Goal: Transaction & Acquisition: Book appointment/travel/reservation

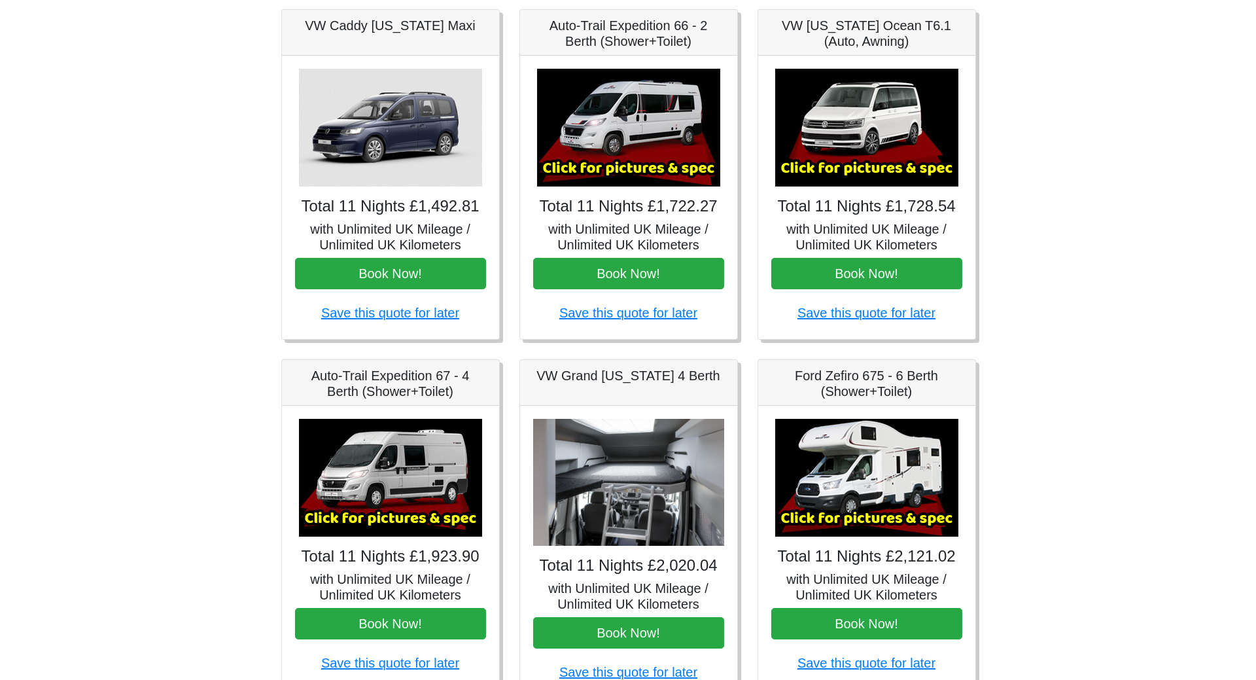
scroll to position [392, 0]
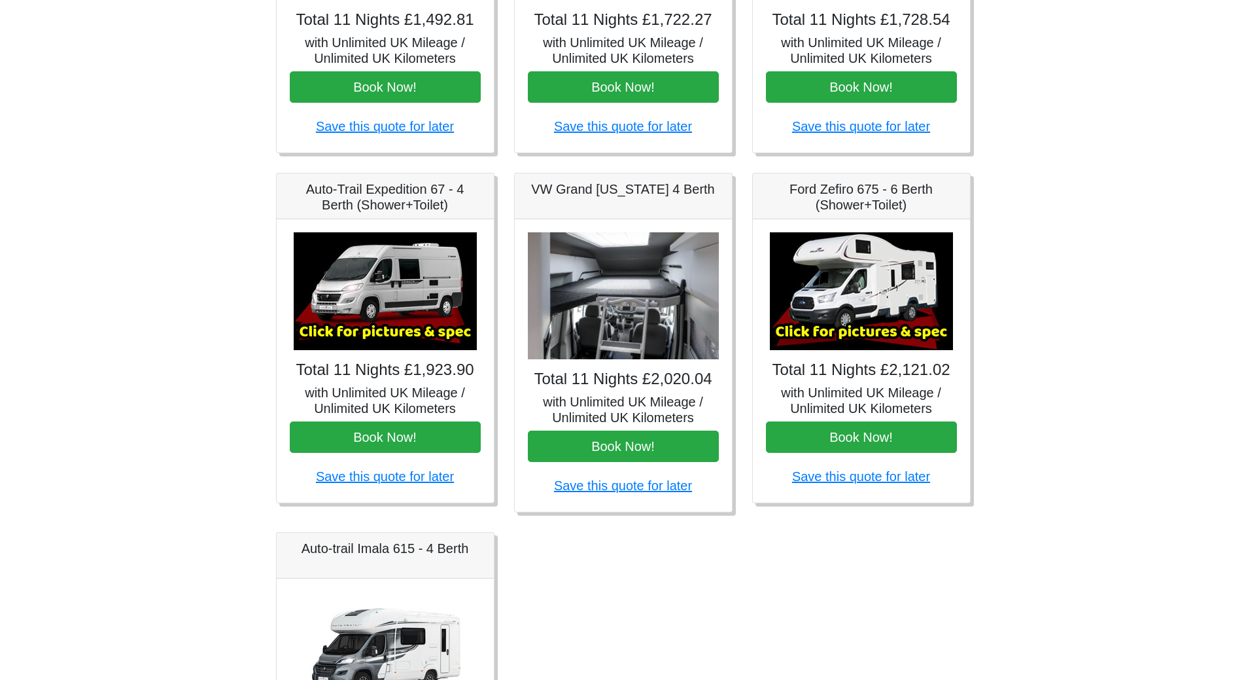
click at [370, 304] on img at bounding box center [385, 291] width 183 height 118
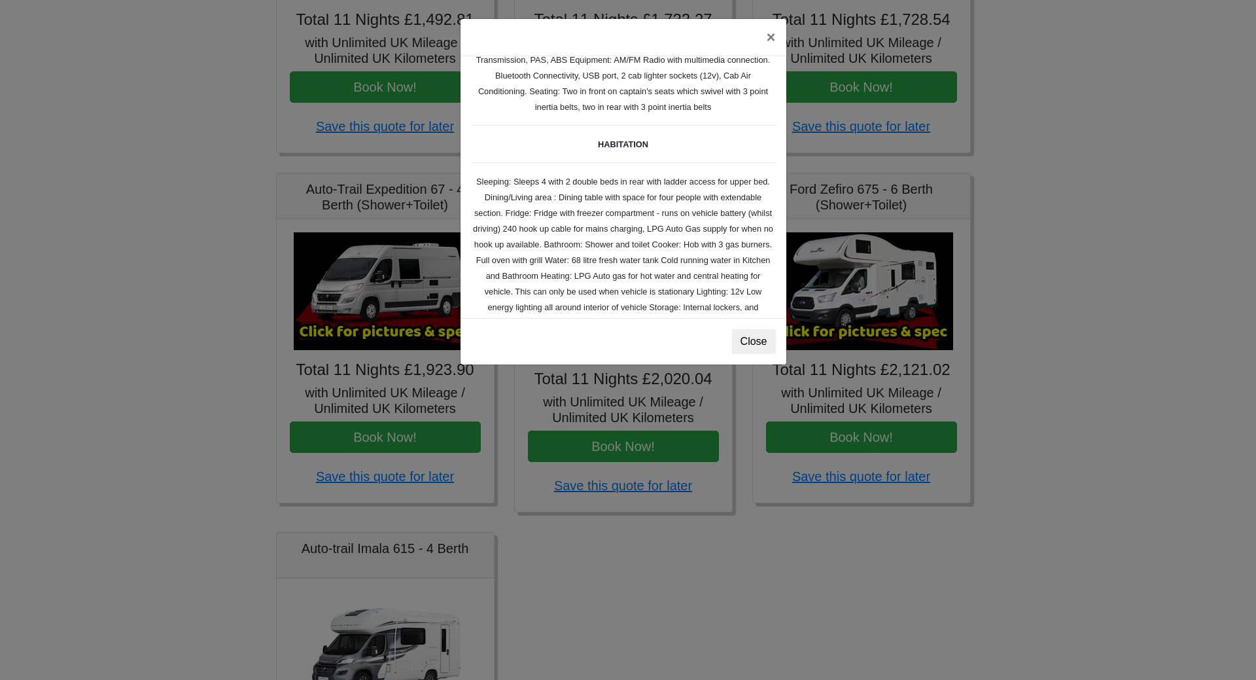
scroll to position [0, 0]
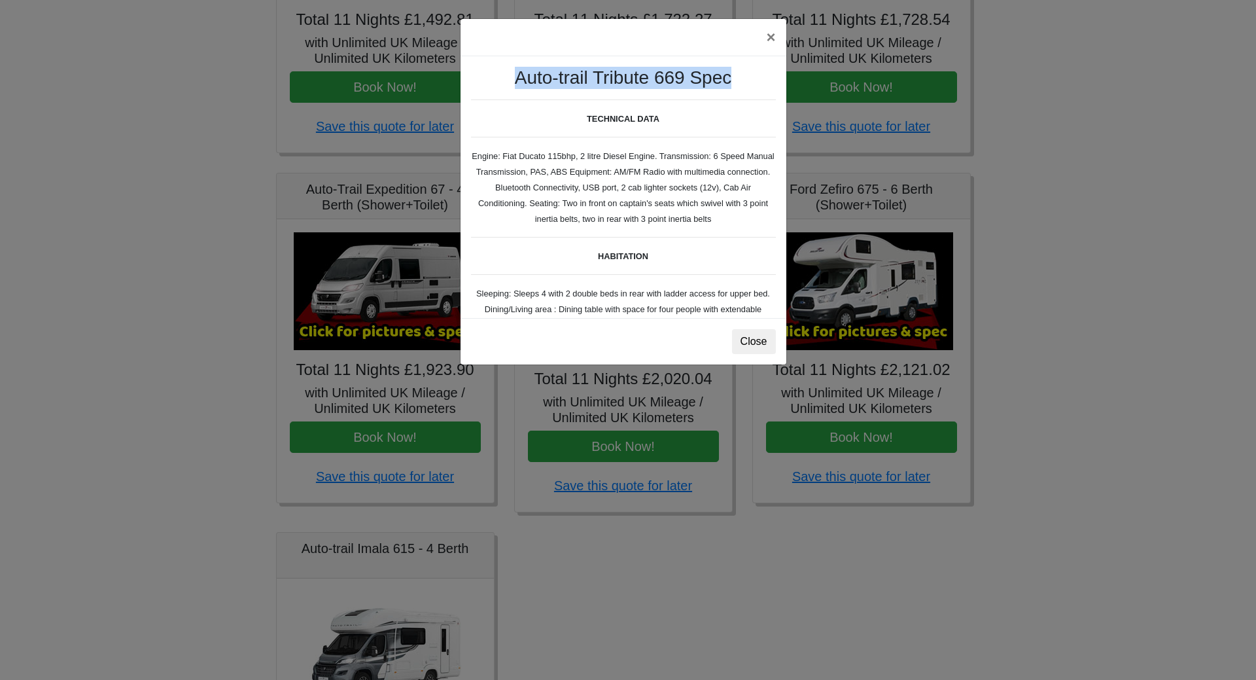
drag, startPoint x: 733, startPoint y: 77, endPoint x: 508, endPoint y: 79, distance: 225.7
click at [508, 79] on h3 "Auto-trail Tribute 669 Spec" at bounding box center [623, 78] width 305 height 22
copy h3 "Auto-trail Tribute 669 Spec"
click at [763, 36] on button "×" at bounding box center [771, 37] width 30 height 37
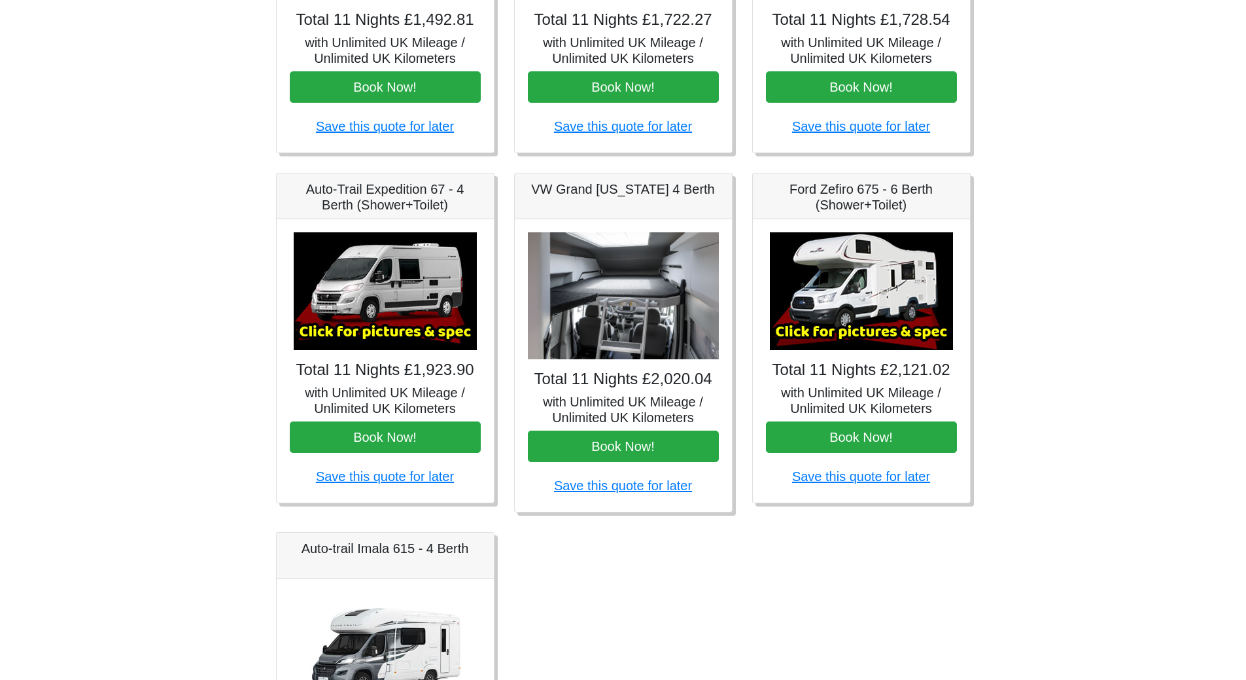
click at [647, 363] on div "Total 11 Nights £2,020.04 with Unlimited UK Mileage / Unlimited UK Kilometers B…" at bounding box center [623, 365] width 217 height 292
click at [648, 336] on img at bounding box center [623, 296] width 191 height 128
click at [642, 289] on img at bounding box center [623, 296] width 191 height 128
click at [874, 315] on img at bounding box center [861, 291] width 183 height 118
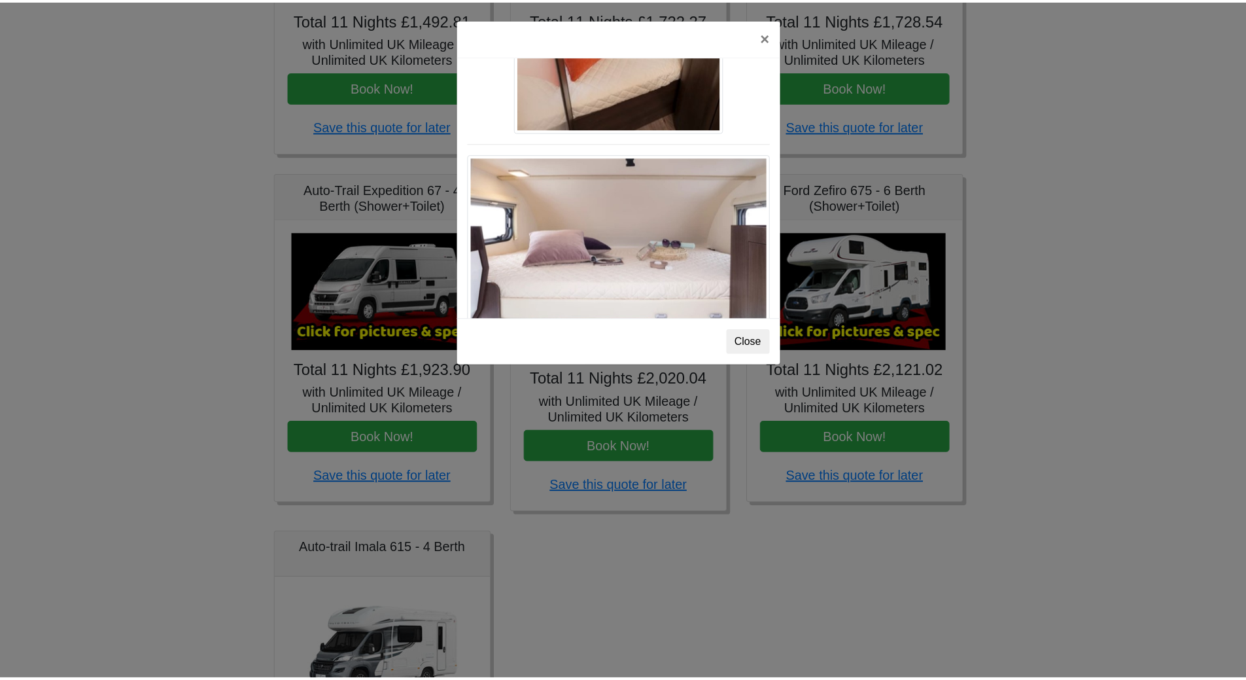
scroll to position [1588, 0]
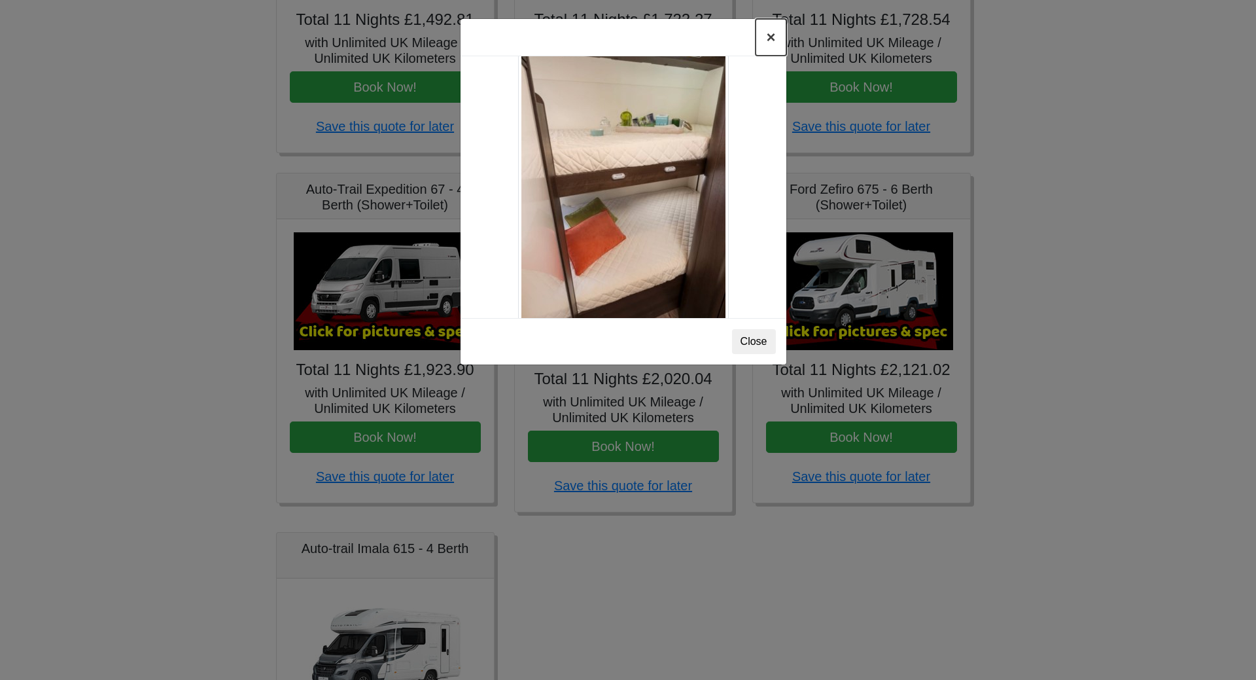
click at [769, 39] on button "×" at bounding box center [771, 37] width 30 height 37
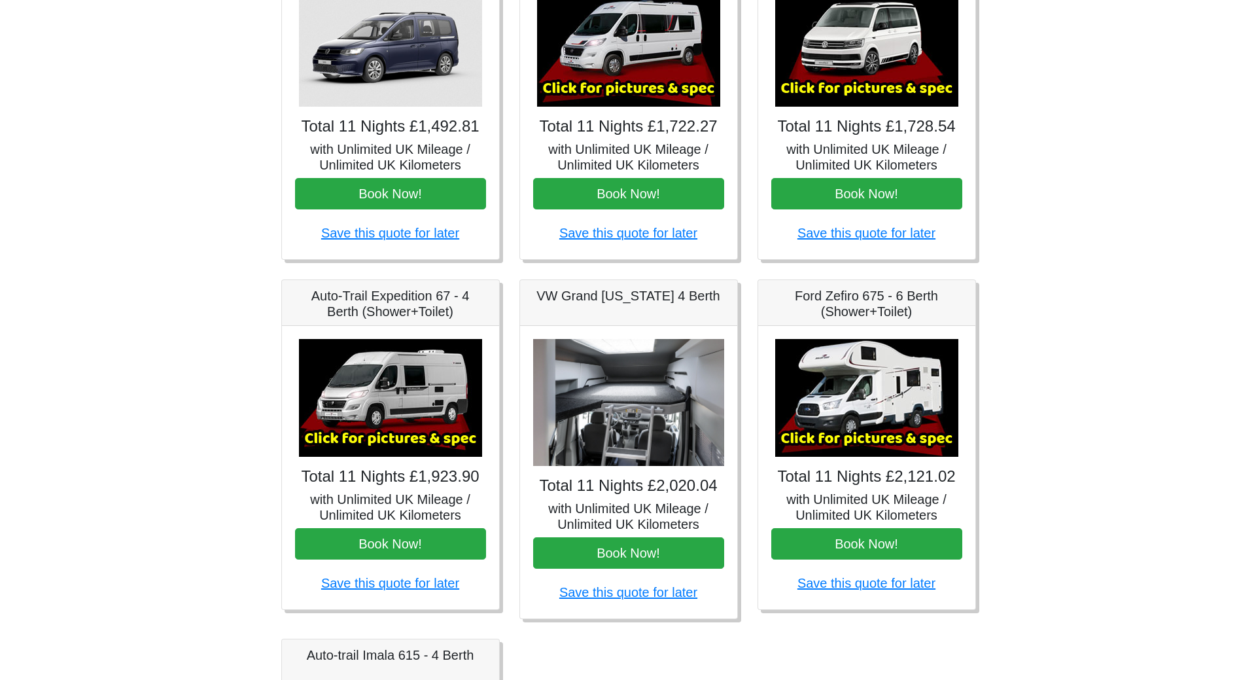
scroll to position [196, 0]
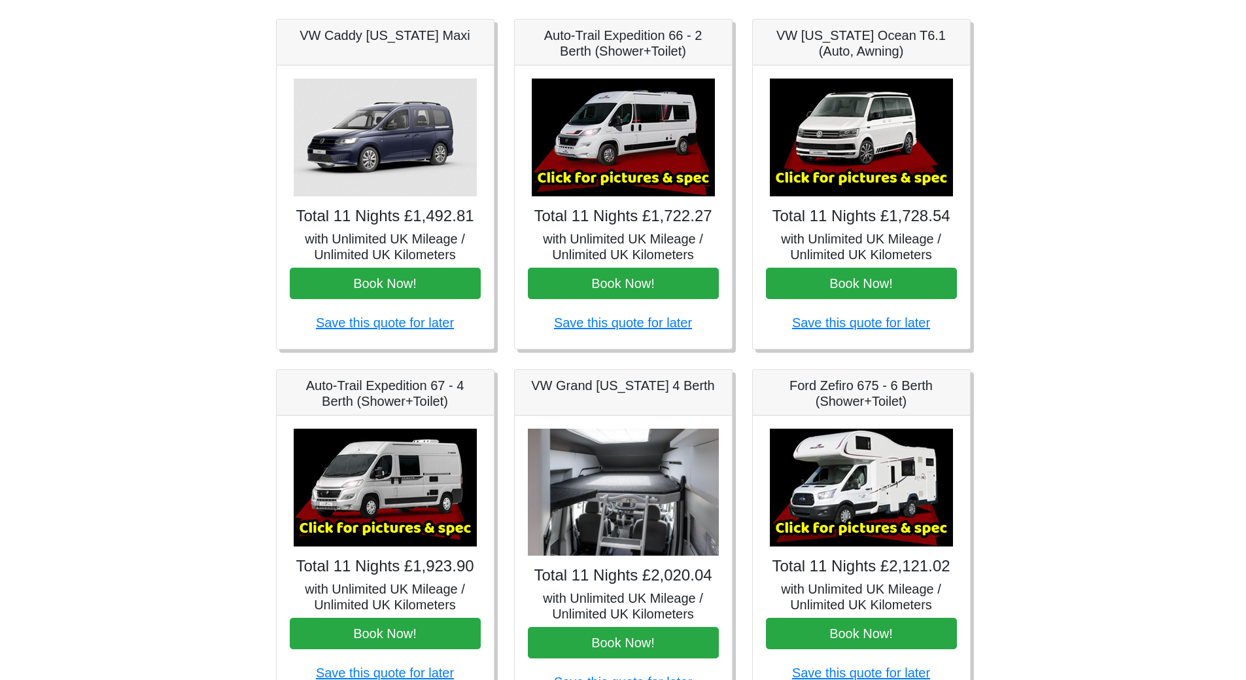
click at [856, 158] on img at bounding box center [861, 137] width 183 height 118
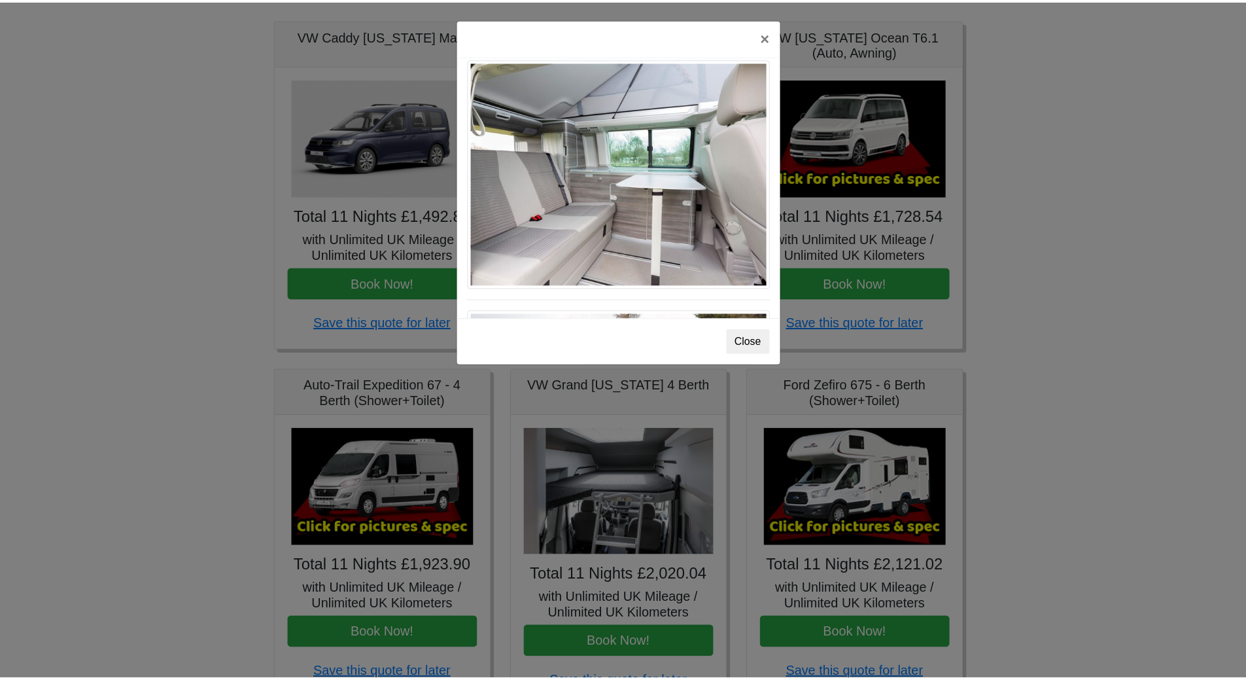
scroll to position [1034, 0]
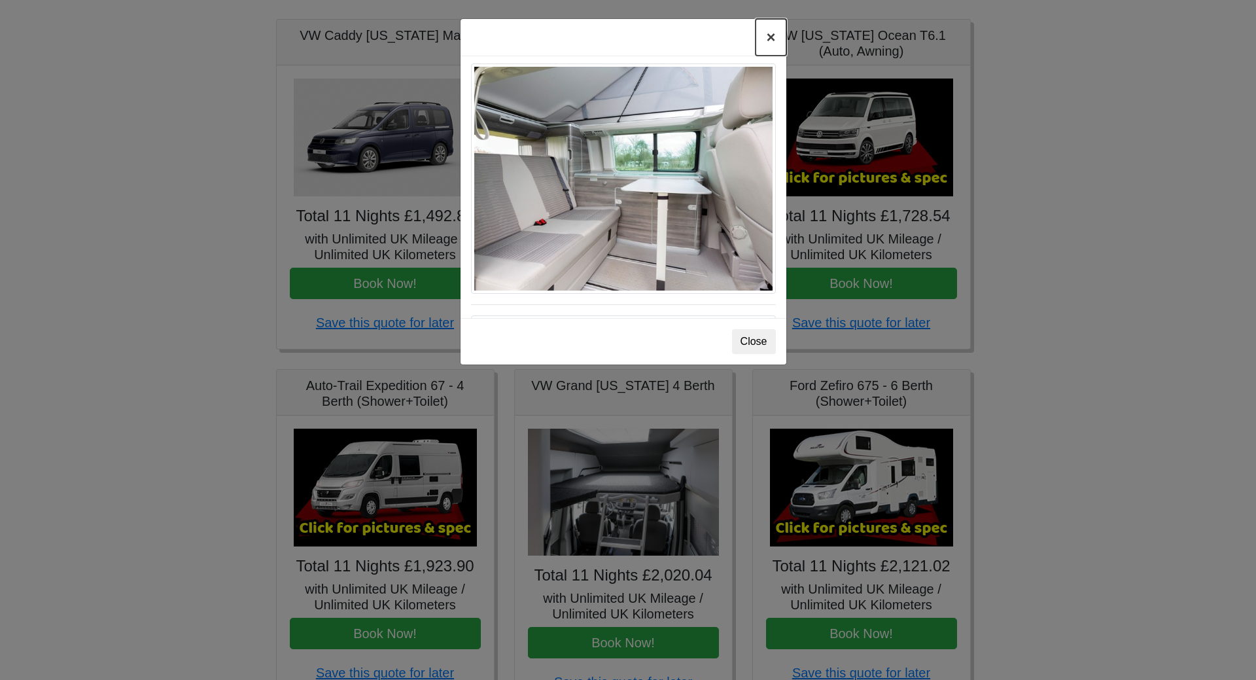
click at [765, 35] on button "×" at bounding box center [771, 37] width 30 height 37
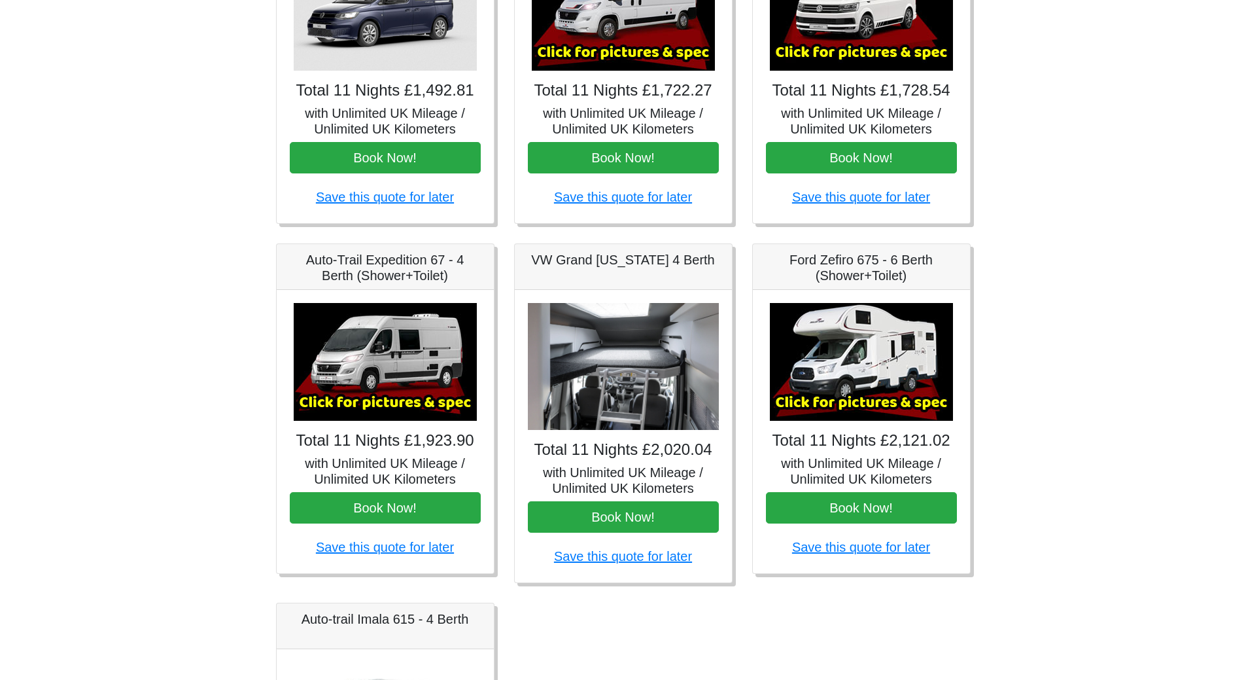
scroll to position [523, 0]
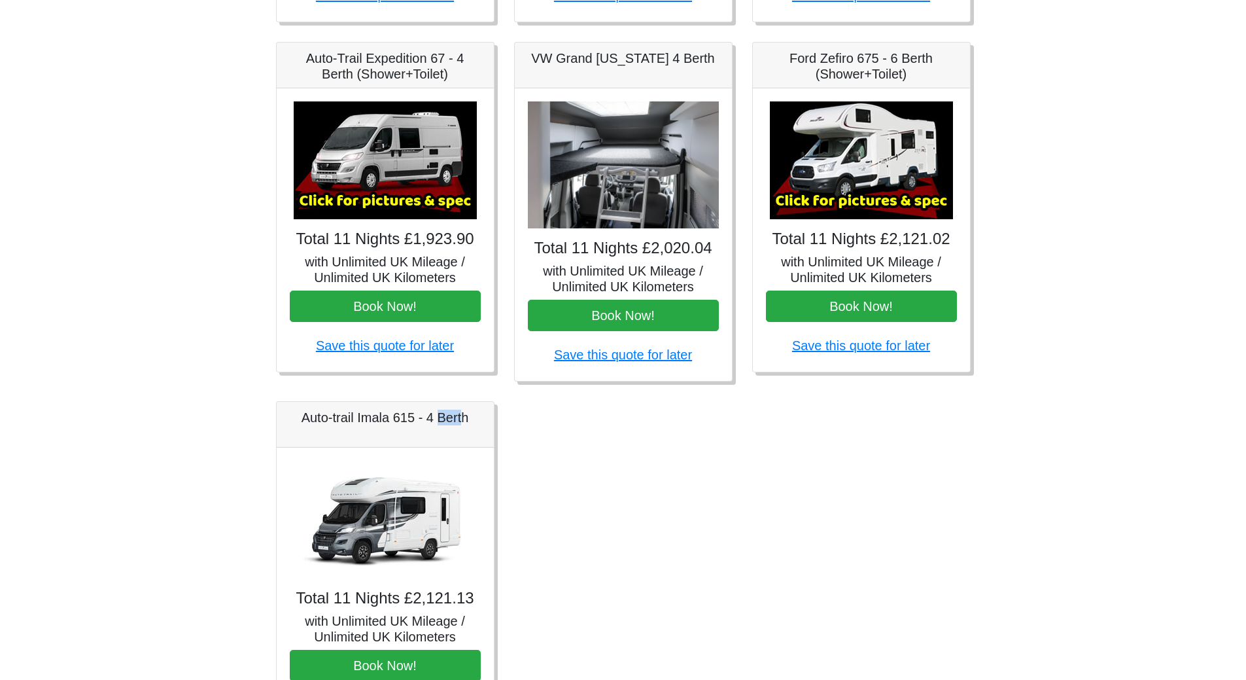
drag, startPoint x: 464, startPoint y: 419, endPoint x: 440, endPoint y: 419, distance: 24.9
click at [440, 419] on h5 "Auto-trail Imala 615 - 4 Berth" at bounding box center [385, 417] width 191 height 16
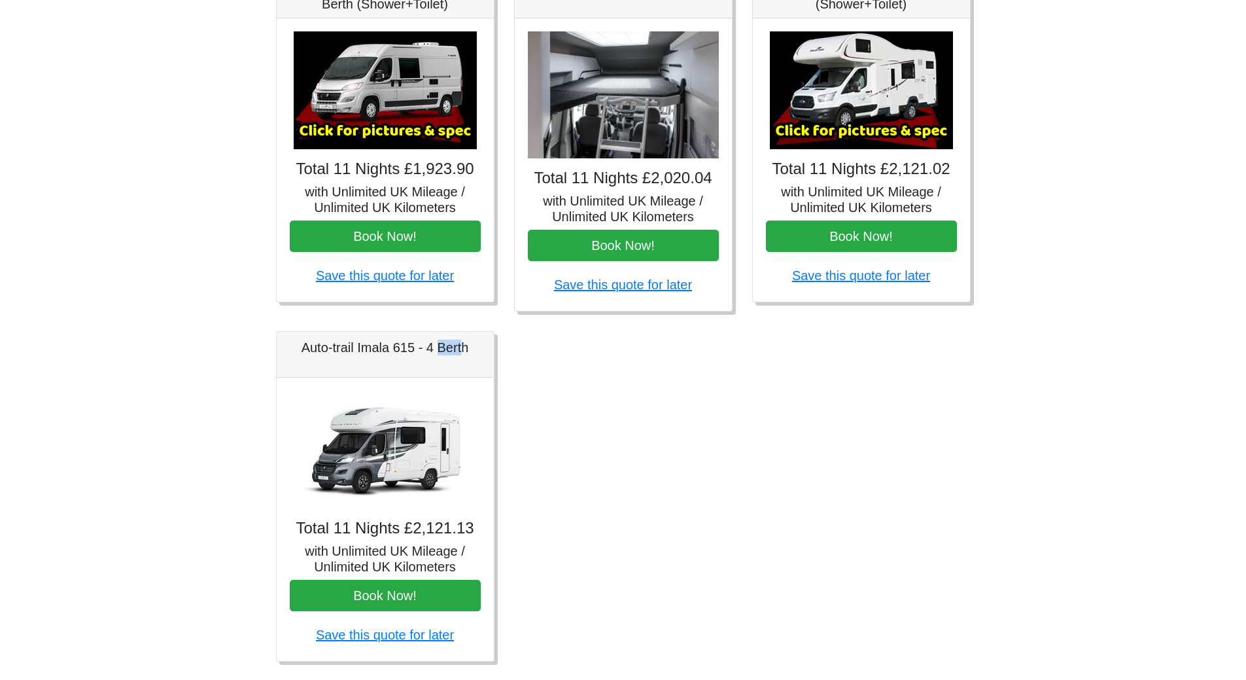
scroll to position [589, 0]
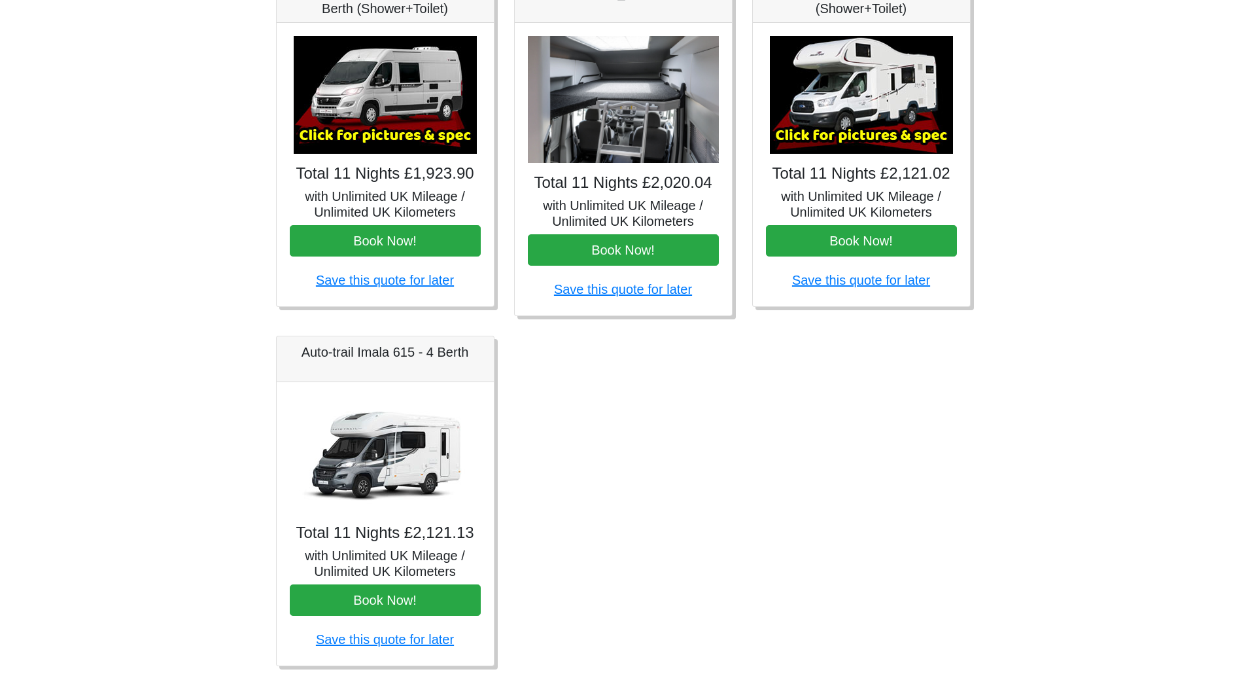
click at [479, 352] on h5 "Auto-trail Imala 615 - 4 Berth" at bounding box center [385, 352] width 191 height 16
drag, startPoint x: 472, startPoint y: 349, endPoint x: 295, endPoint y: 356, distance: 177.4
click at [295, 356] on h5 "Auto-trail Imala 615 - 4 Berth" at bounding box center [385, 352] width 191 height 16
copy h5 "Auto-trail Imala 615 - 4 Berth"
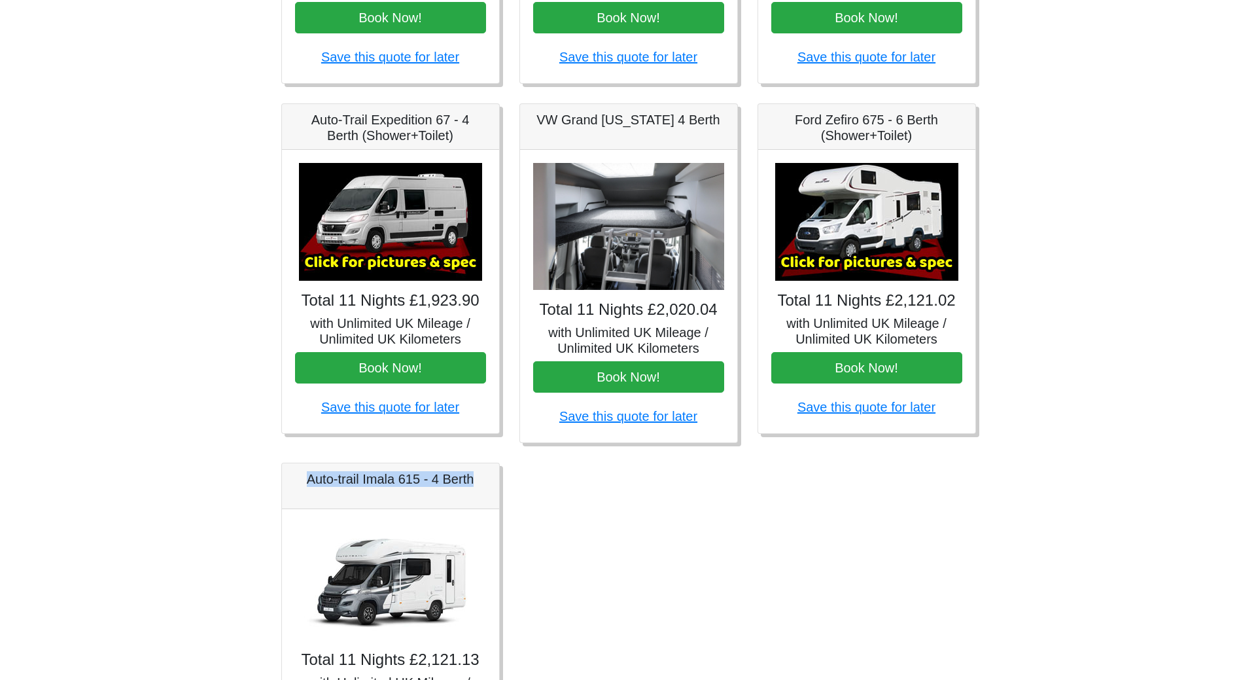
scroll to position [458, 0]
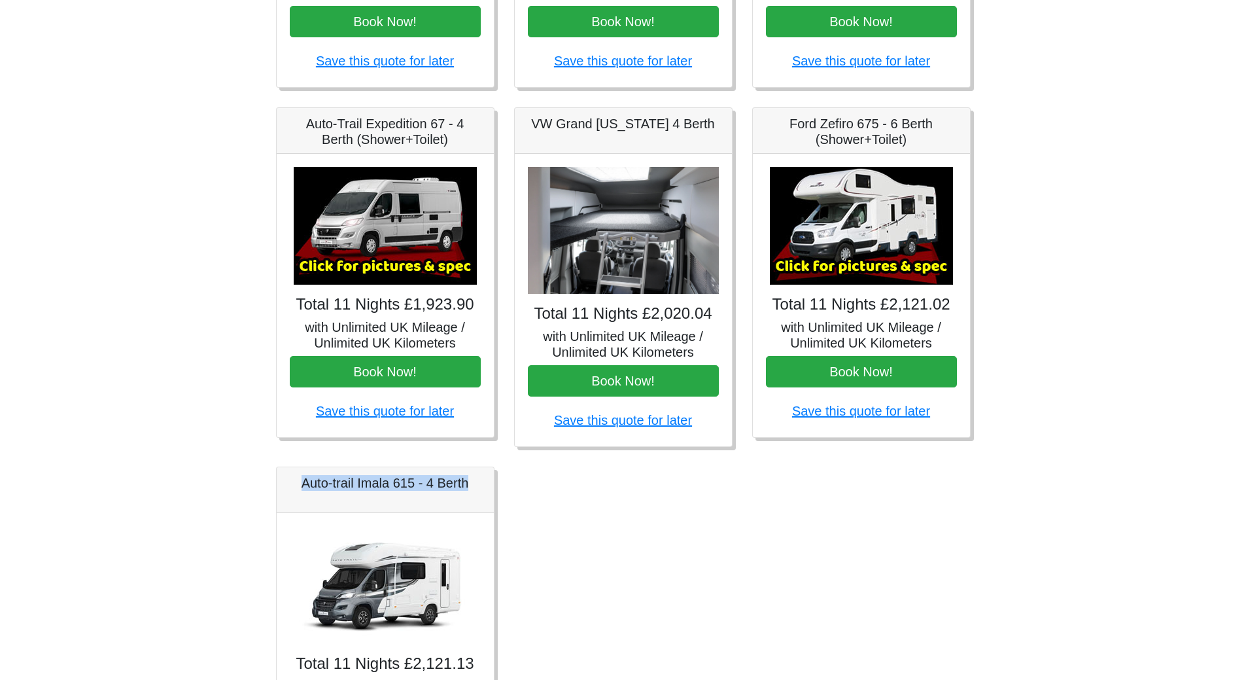
click at [872, 264] on img at bounding box center [861, 226] width 183 height 118
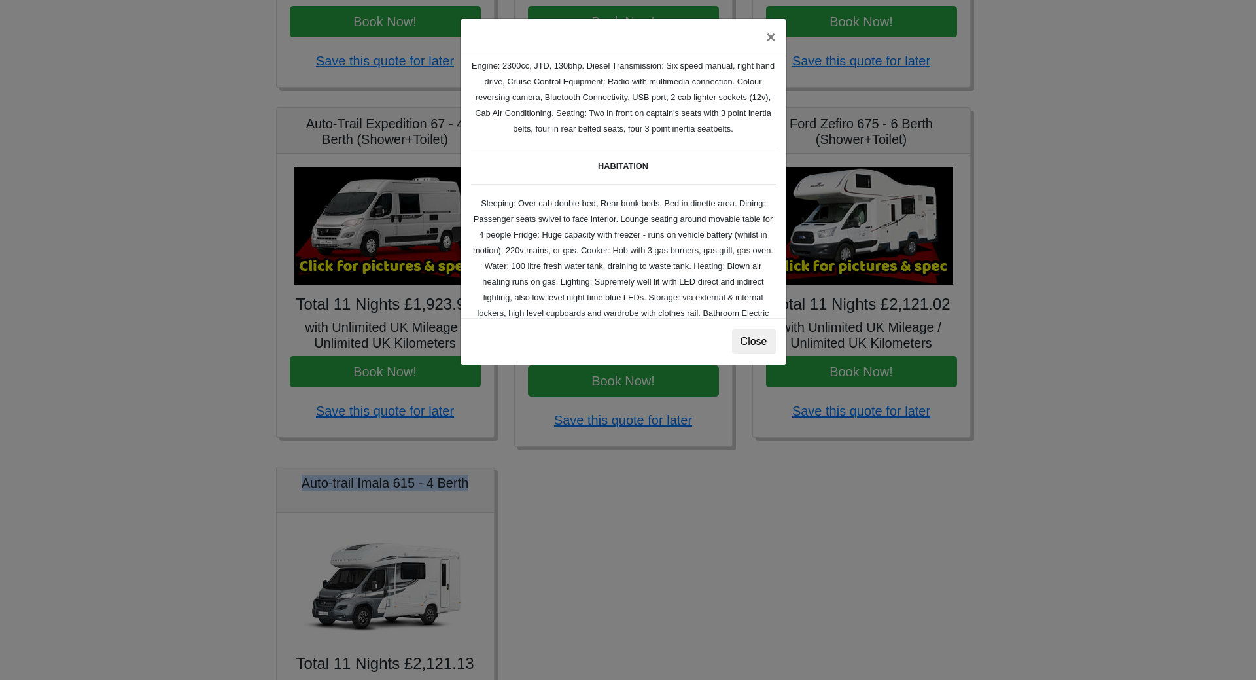
scroll to position [214, 0]
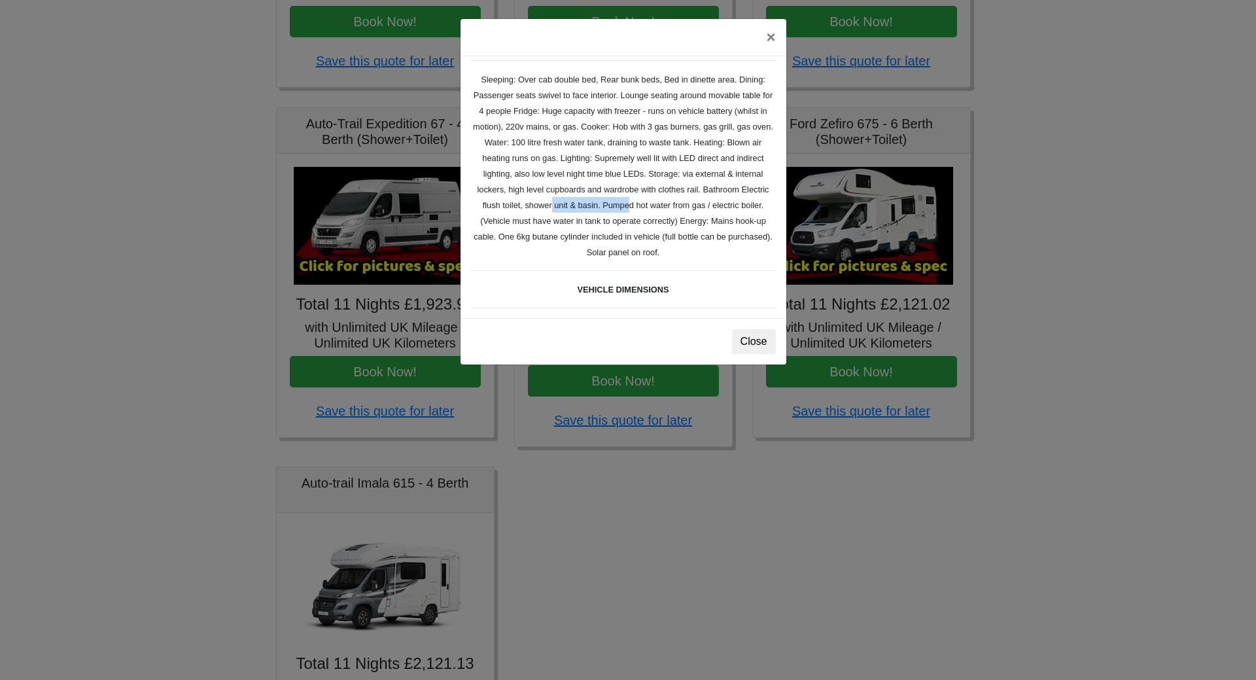
drag, startPoint x: 538, startPoint y: 208, endPoint x: 616, endPoint y: 208, distance: 77.2
click at [616, 208] on small "TECHNICAL DATA Engine: 2300cc, JTD, 130bhp. Diesel Transmission: Six speed manu…" at bounding box center [623, 170] width 305 height 568
drag, startPoint x: 667, startPoint y: 206, endPoint x: 712, endPoint y: 206, distance: 45.1
click at [712, 206] on small "TECHNICAL DATA Engine: 2300cc, JTD, 130bhp. Diesel Transmission: Six speed manu…" at bounding box center [623, 170] width 305 height 568
drag, startPoint x: 541, startPoint y: 221, endPoint x: 559, endPoint y: 220, distance: 17.7
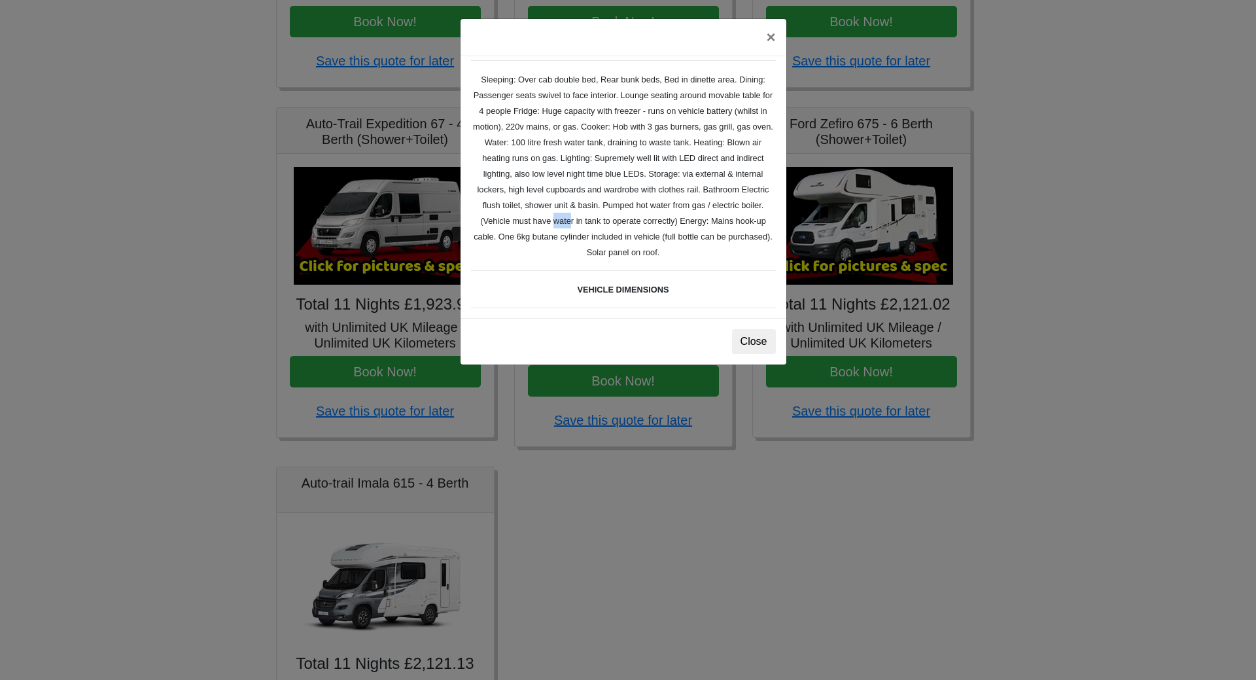
click at [559, 220] on small "TECHNICAL DATA Engine: 2300cc, JTD, 130bhp. Diesel Transmission: Six speed manu…" at bounding box center [623, 170] width 305 height 568
drag, startPoint x: 596, startPoint y: 220, endPoint x: 623, endPoint y: 221, distance: 26.8
click at [623, 221] on small "TECHNICAL DATA Engine: 2300cc, JTD, 130bhp. Diesel Transmission: Six speed manu…" at bounding box center [623, 170] width 305 height 568
drag, startPoint x: 680, startPoint y: 219, endPoint x: 706, endPoint y: 218, distance: 26.2
click at [706, 218] on small "TECHNICAL DATA Engine: 2300cc, JTD, 130bhp. Diesel Transmission: Six speed manu…" at bounding box center [623, 170] width 305 height 568
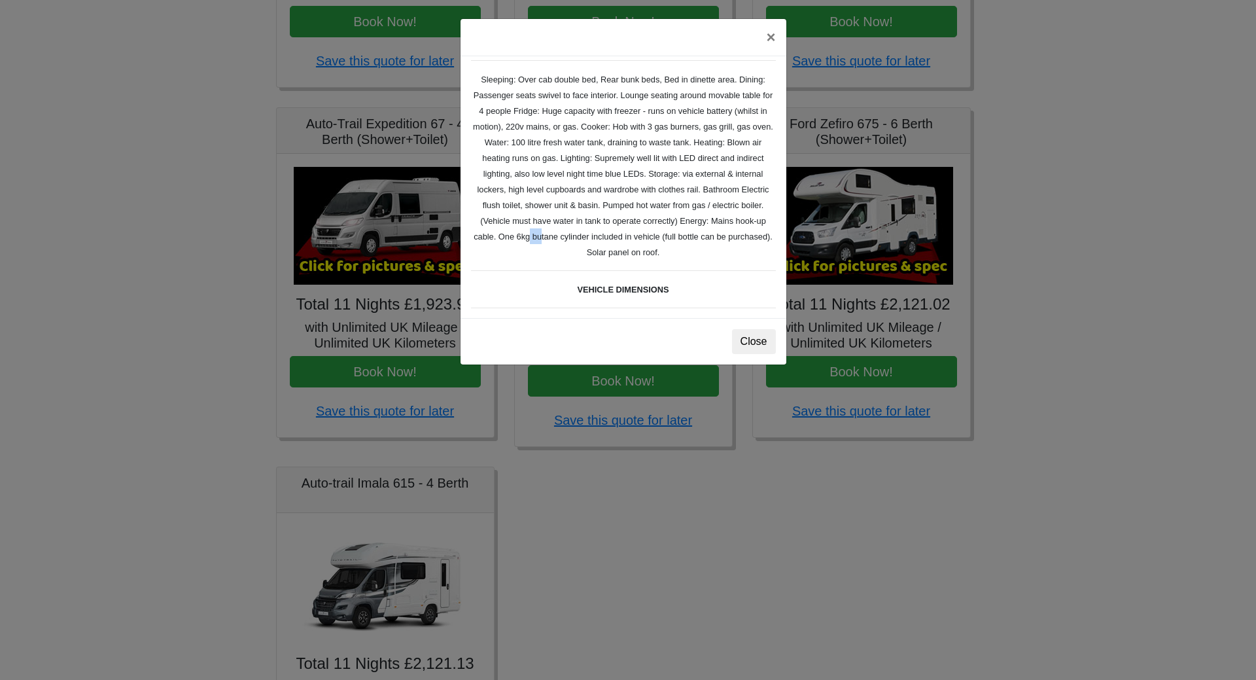
drag, startPoint x: 540, startPoint y: 234, endPoint x: 549, endPoint y: 241, distance: 12.2
click at [549, 241] on small "TECHNICAL DATA Engine: 2300cc, JTD, 130bhp. Diesel Transmission: Six speed manu…" at bounding box center [623, 170] width 305 height 568
click at [542, 257] on div "Ford Zefiro 675 Spec TECHNICAL DATA Engine: 2300cc, JTD, 130bhp. Diesel Transmi…" at bounding box center [624, 187] width 326 height 262
drag, startPoint x: 667, startPoint y: 237, endPoint x: 719, endPoint y: 232, distance: 51.9
click at [719, 232] on small "TECHNICAL DATA Engine: 2300cc, JTD, 130bhp. Diesel Transmission: Six speed manu…" at bounding box center [623, 170] width 305 height 568
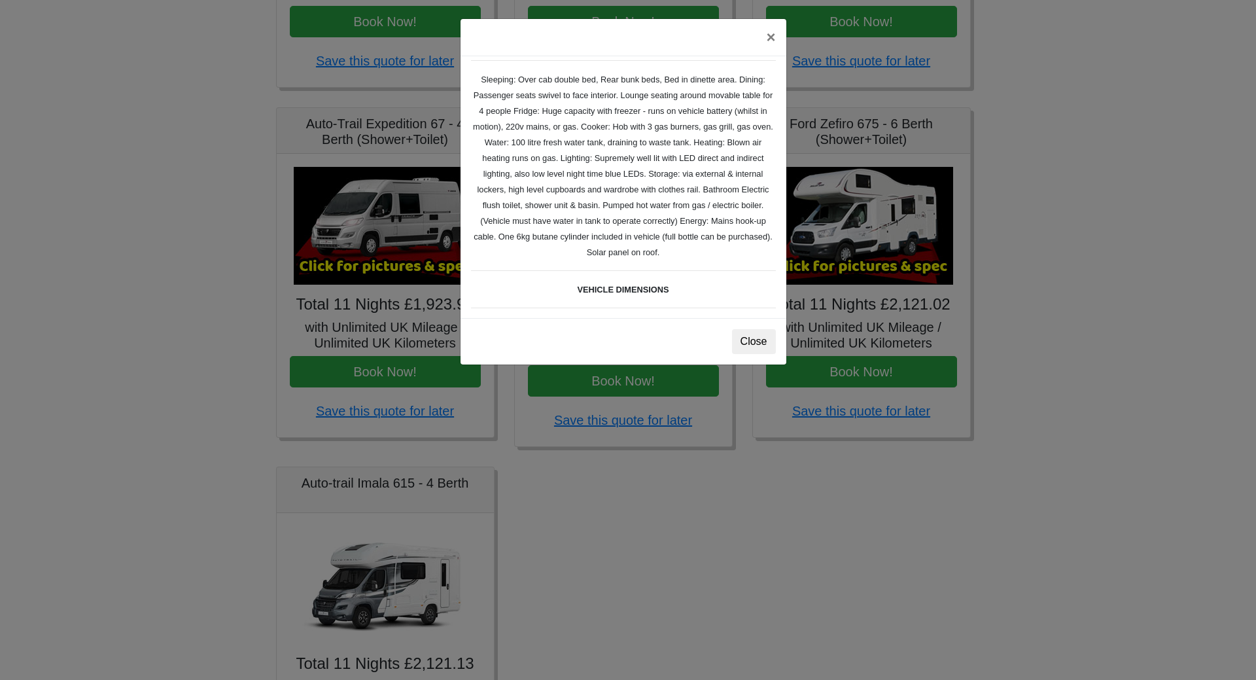
click at [672, 244] on div "Ford Zefiro 675 Spec TECHNICAL DATA Engine: 2300cc, JTD, 130bhp. Diesel Transmi…" at bounding box center [624, 187] width 326 height 262
drag, startPoint x: 621, startPoint y: 257, endPoint x: 675, endPoint y: 254, distance: 54.4
click at [675, 254] on small "TECHNICAL DATA Engine: 2300cc, JTD, 130bhp. Diesel Transmission: Six speed manu…" at bounding box center [623, 170] width 305 height 568
click at [712, 254] on div "Ford Zefiro 675 Spec TECHNICAL DATA Engine: 2300cc, JTD, 130bhp. Diesel Transmi…" at bounding box center [624, 187] width 326 height 262
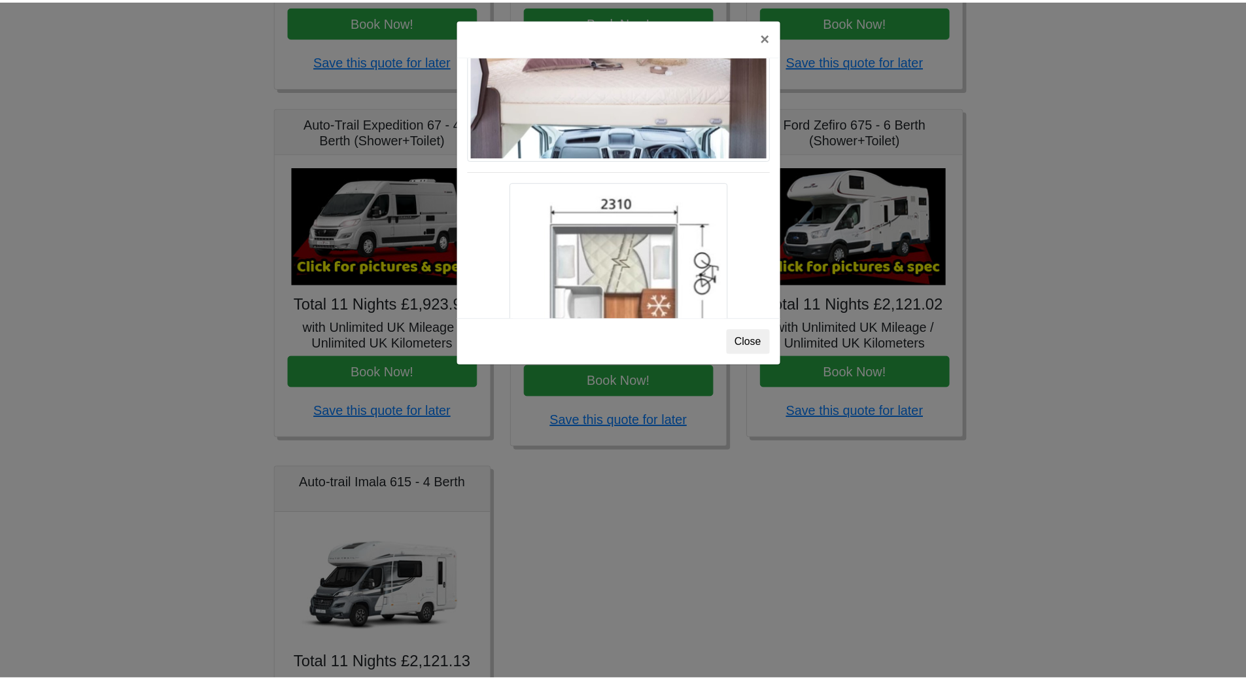
scroll to position [2307, 0]
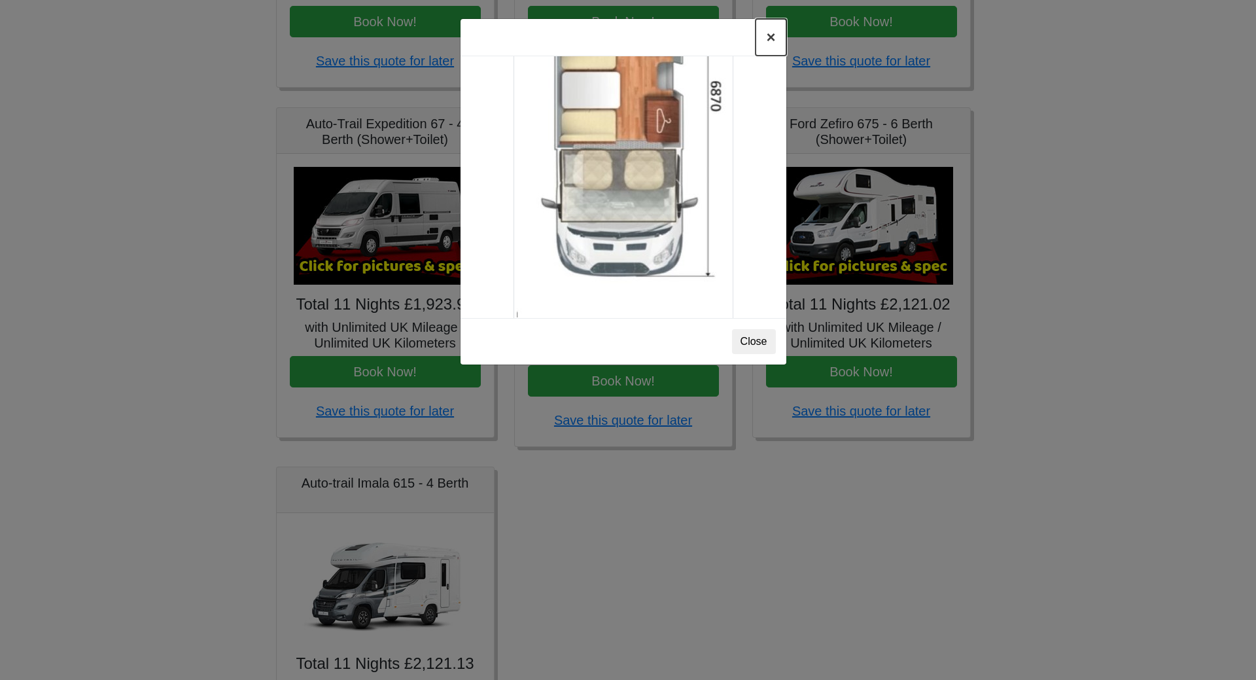
click at [766, 36] on button "×" at bounding box center [771, 37] width 30 height 37
